Goal: Task Accomplishment & Management: Manage account settings

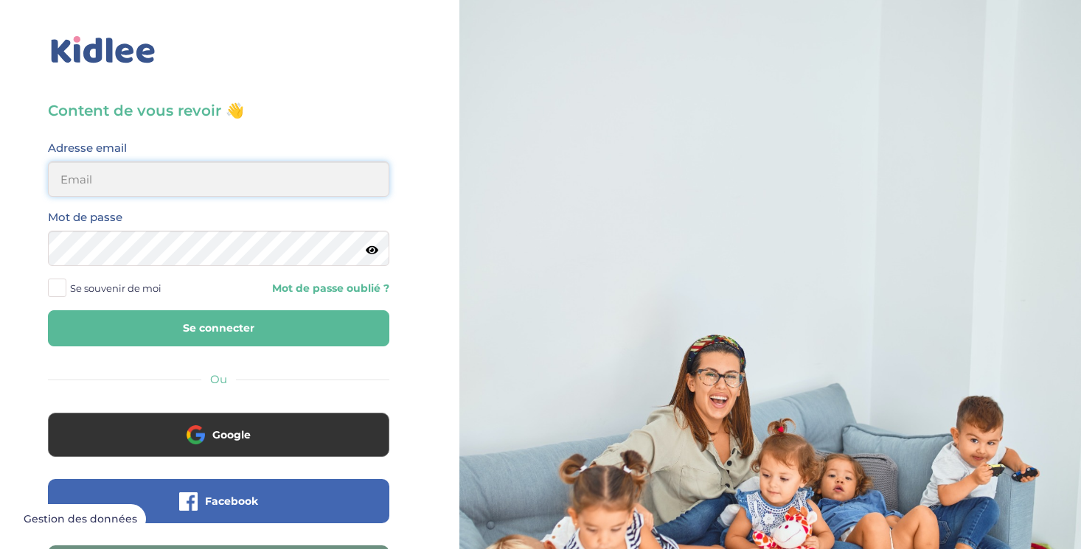
type input "gayoutj@gmail.com"
click at [187, 329] on button "Se connecter" at bounding box center [218, 328] width 341 height 36
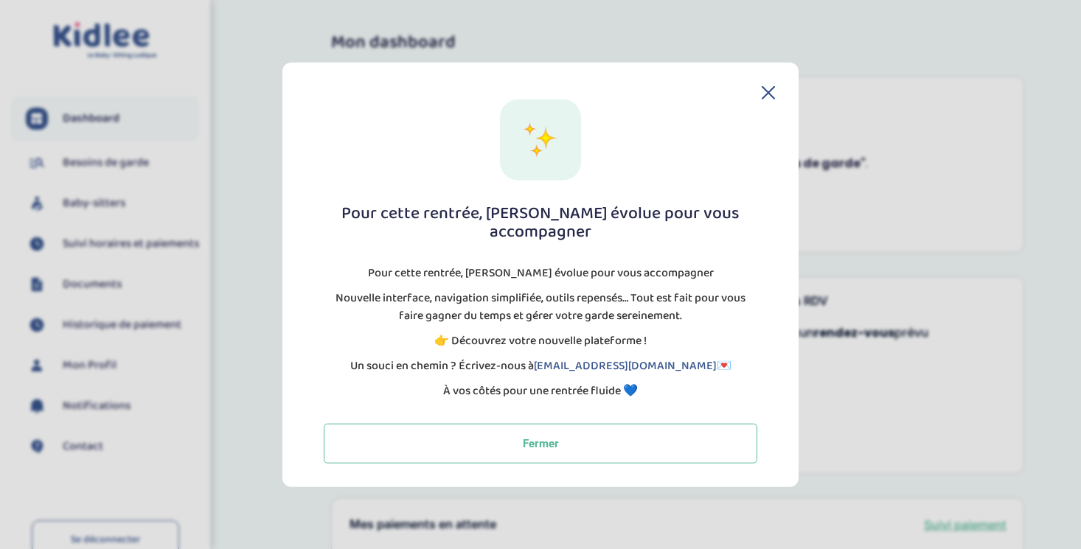
click at [768, 99] on icon at bounding box center [768, 92] width 13 height 13
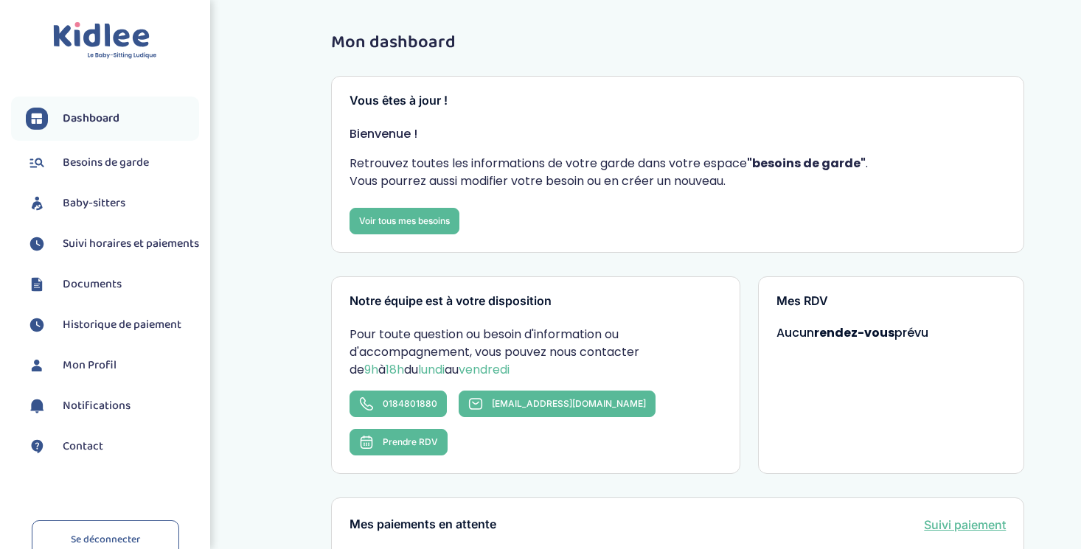
click at [98, 203] on span "Baby-sitters" at bounding box center [94, 204] width 63 height 18
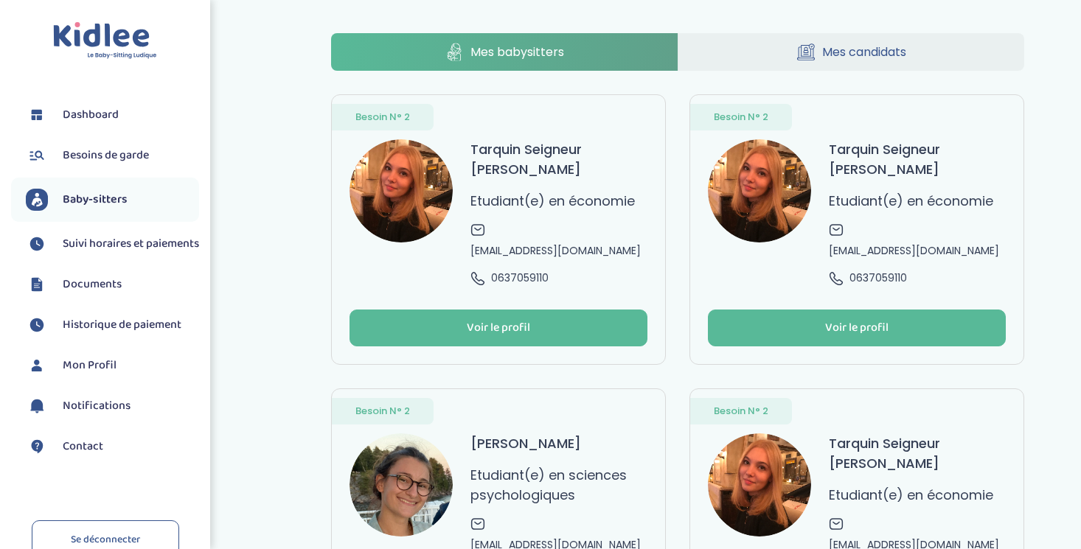
click at [847, 49] on span "Mes candidats" at bounding box center [864, 52] width 84 height 18
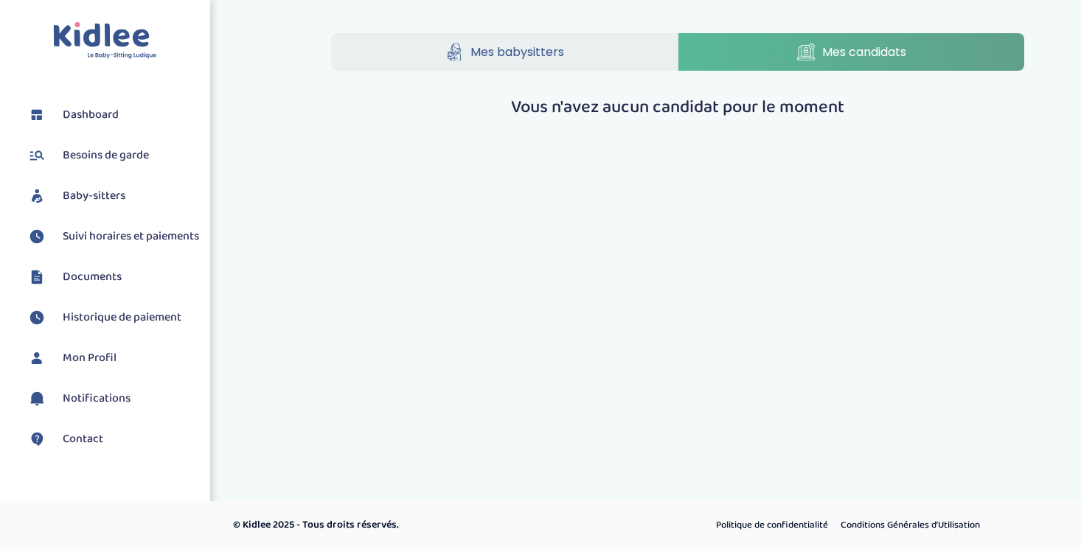
click at [456, 52] on icon at bounding box center [454, 52] width 18 height 18
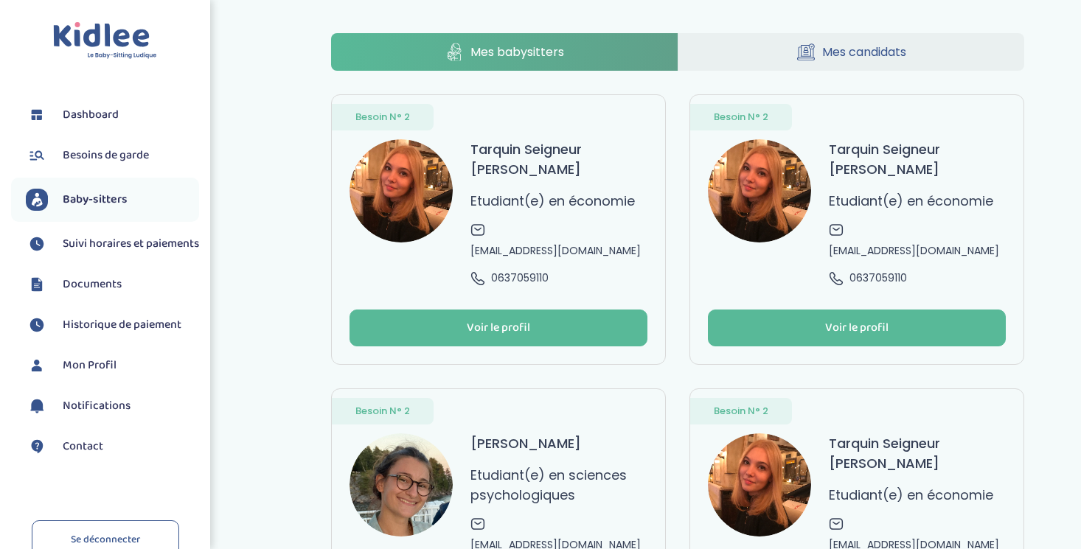
click at [82, 250] on span "Suivi horaires et paiements" at bounding box center [131, 244] width 136 height 18
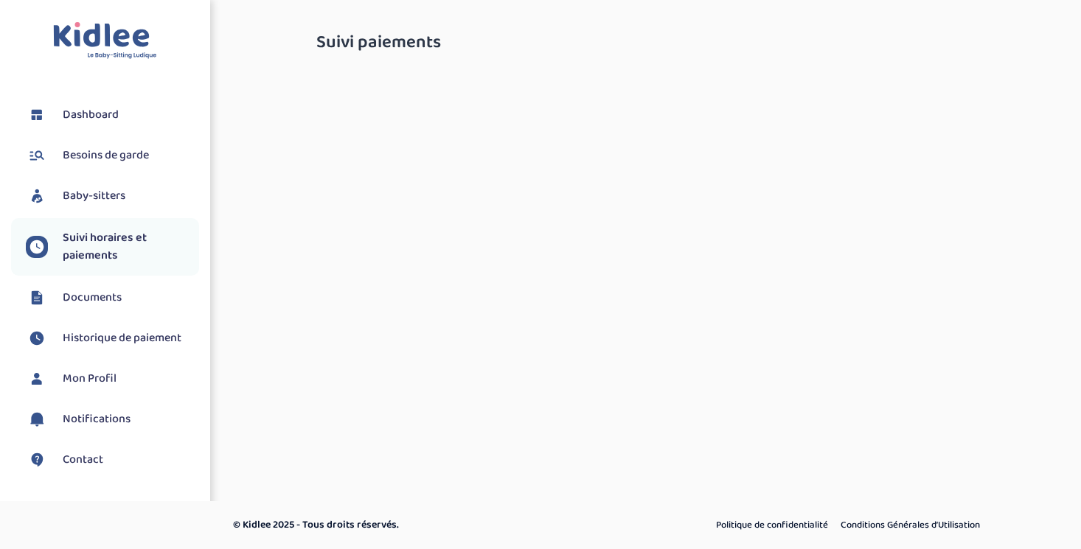
select select "septembre 2025"
